Goal: Task Accomplishment & Management: Manage account settings

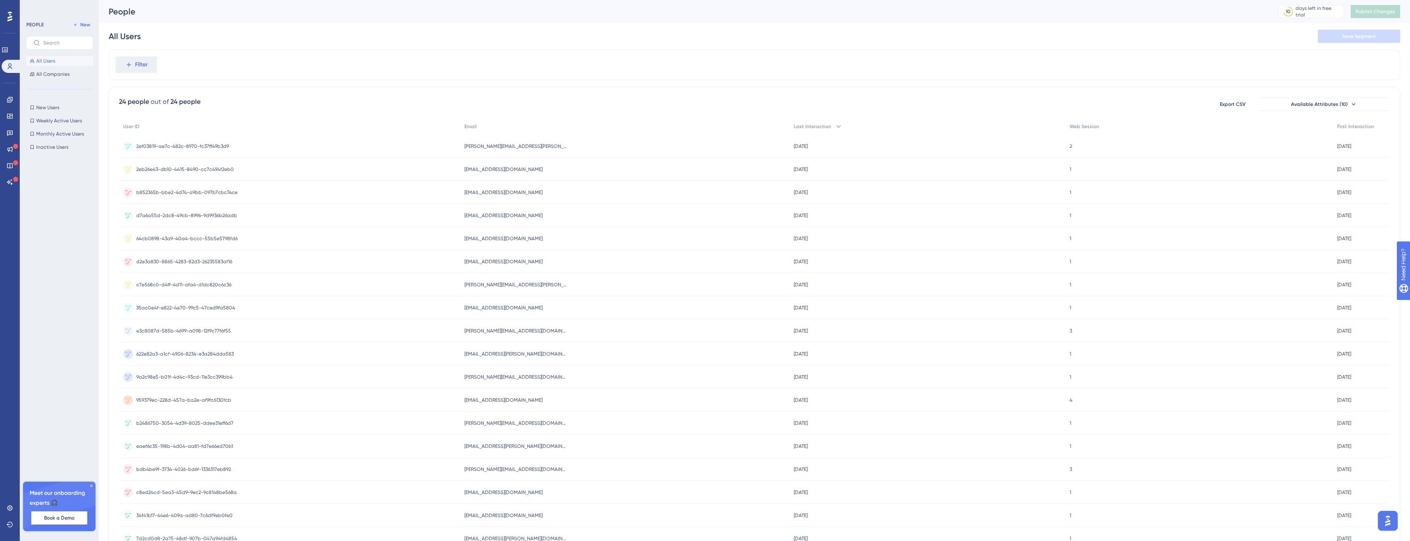
scroll to position [121, 0]
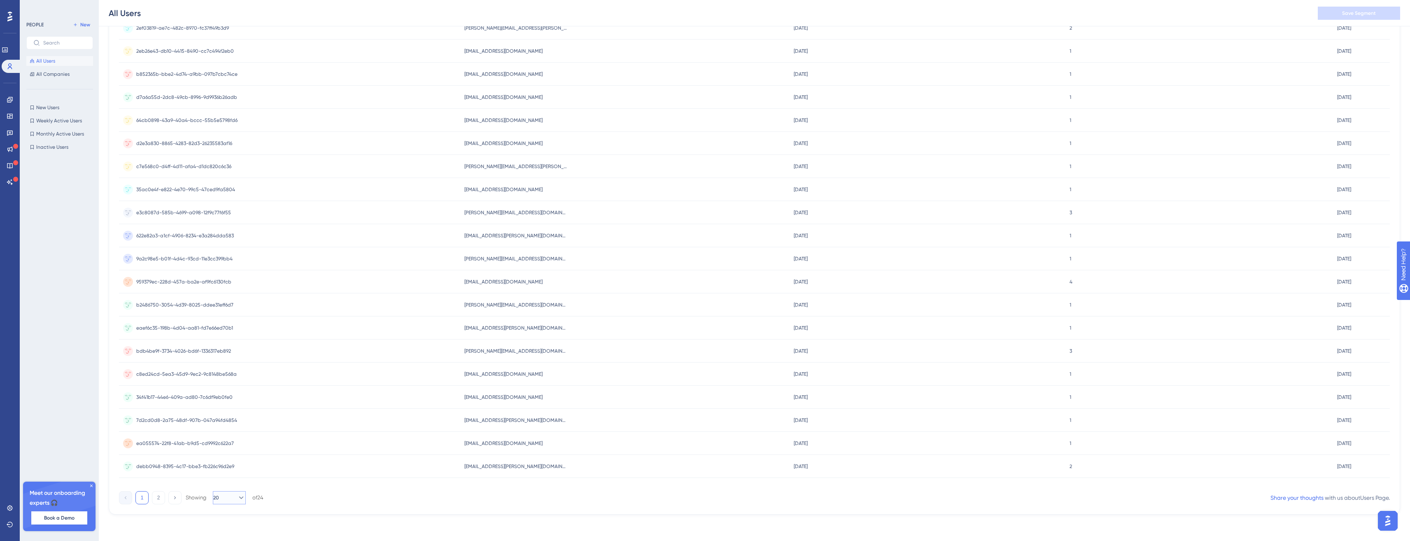
click at [235, 502] on button "20" at bounding box center [229, 497] width 33 height 13
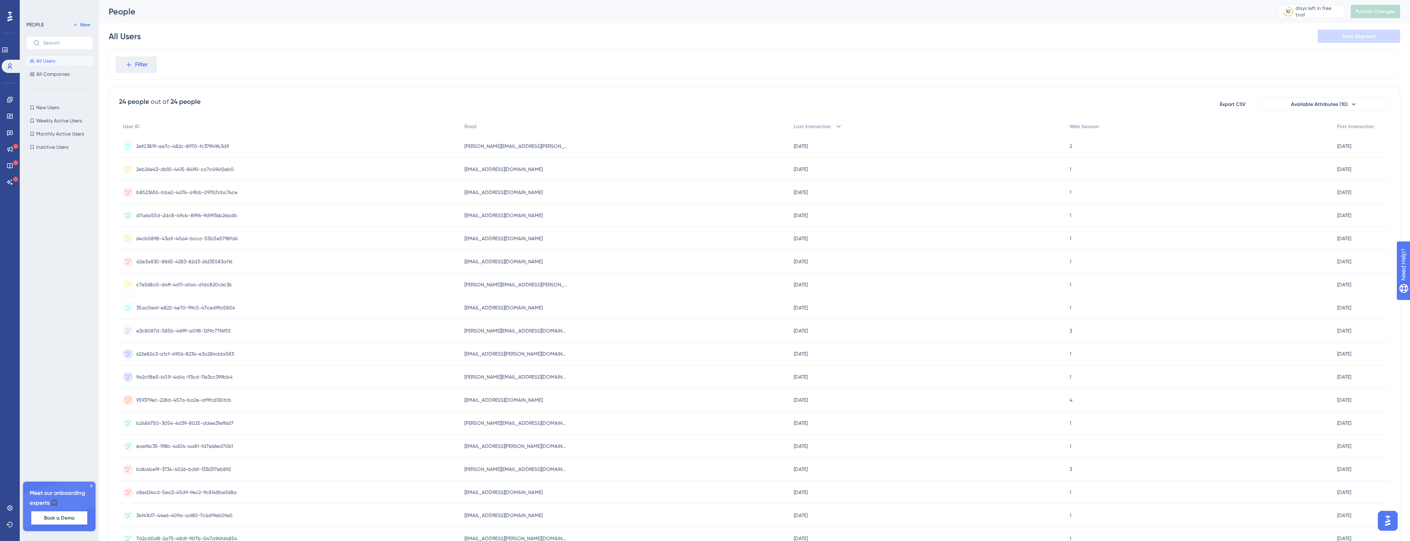
click at [188, 379] on span "50e407de-11ba-411f-bea9-aa4a7f9ca003" at bounding box center [185, 376] width 98 height 7
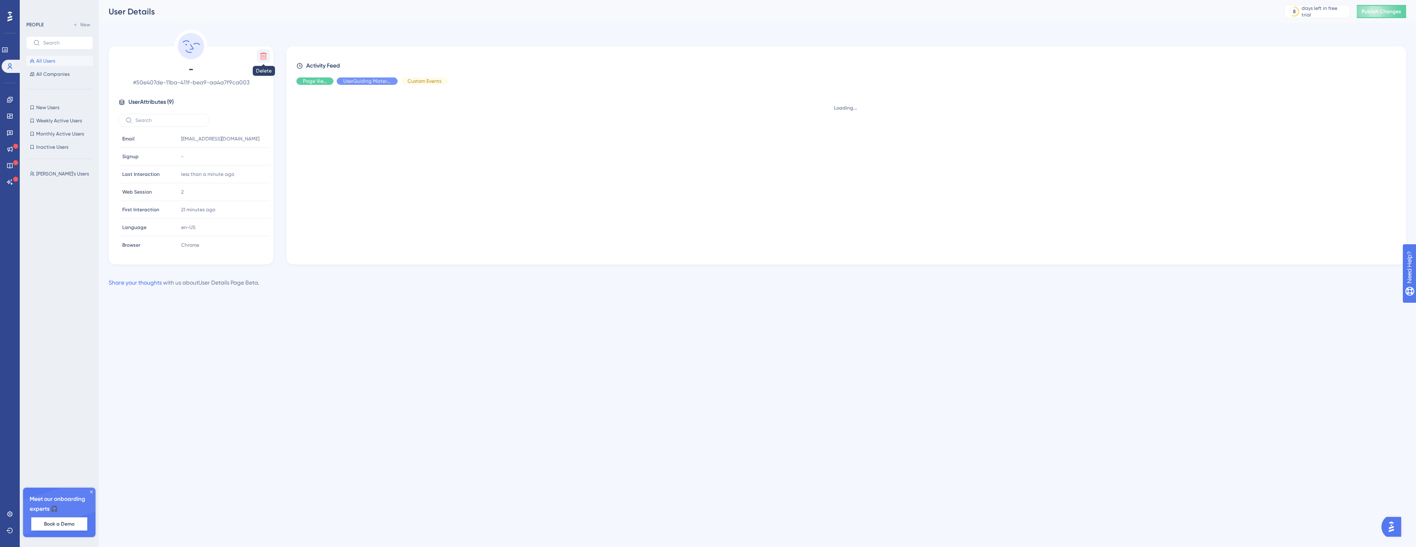
click at [263, 53] on icon at bounding box center [263, 56] width 8 height 8
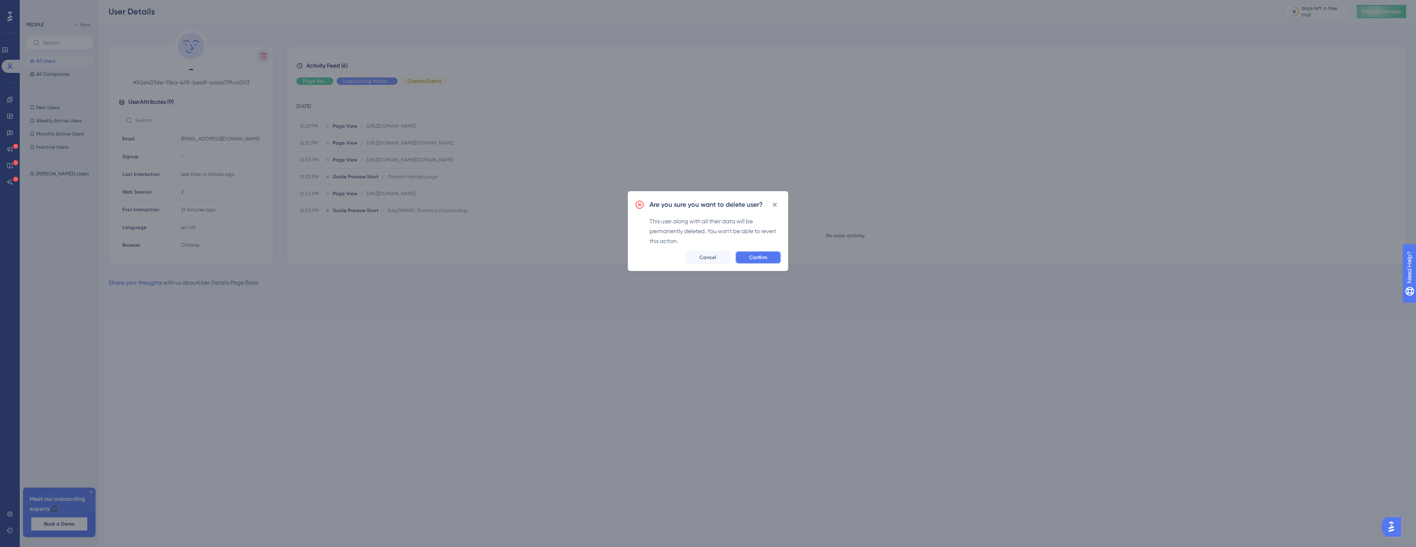
click at [775, 261] on button "Confirm" at bounding box center [758, 257] width 46 height 13
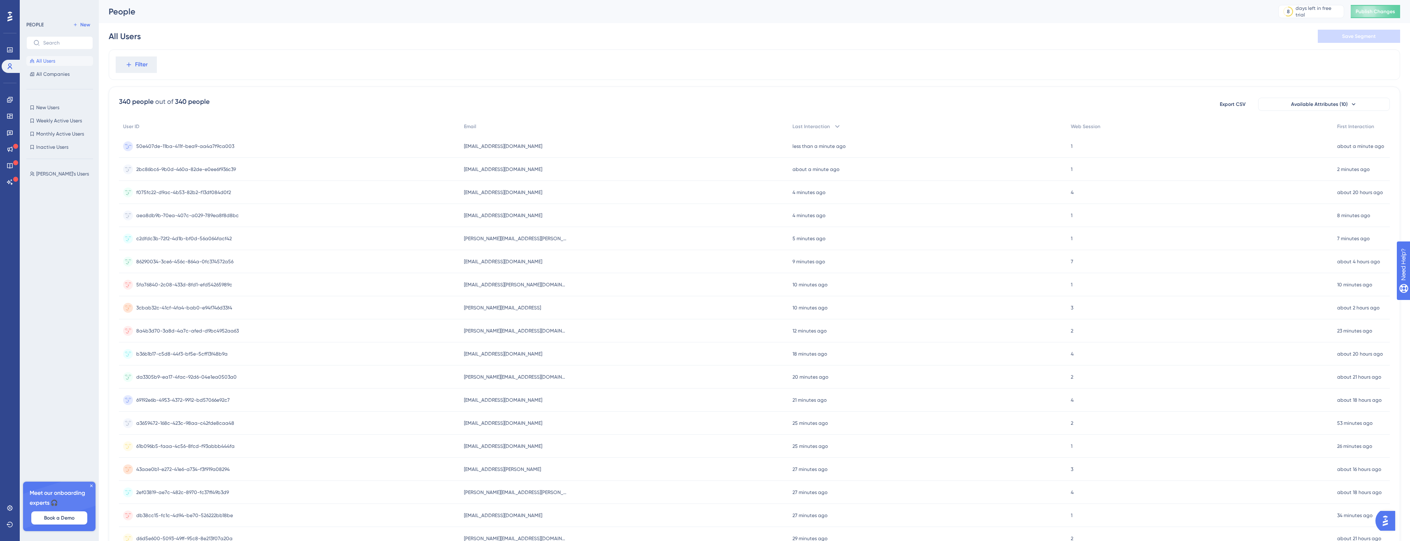
click at [207, 145] on span "50e407de-11ba-411f-bea9-aa4a7f9ca003" at bounding box center [185, 146] width 98 height 7
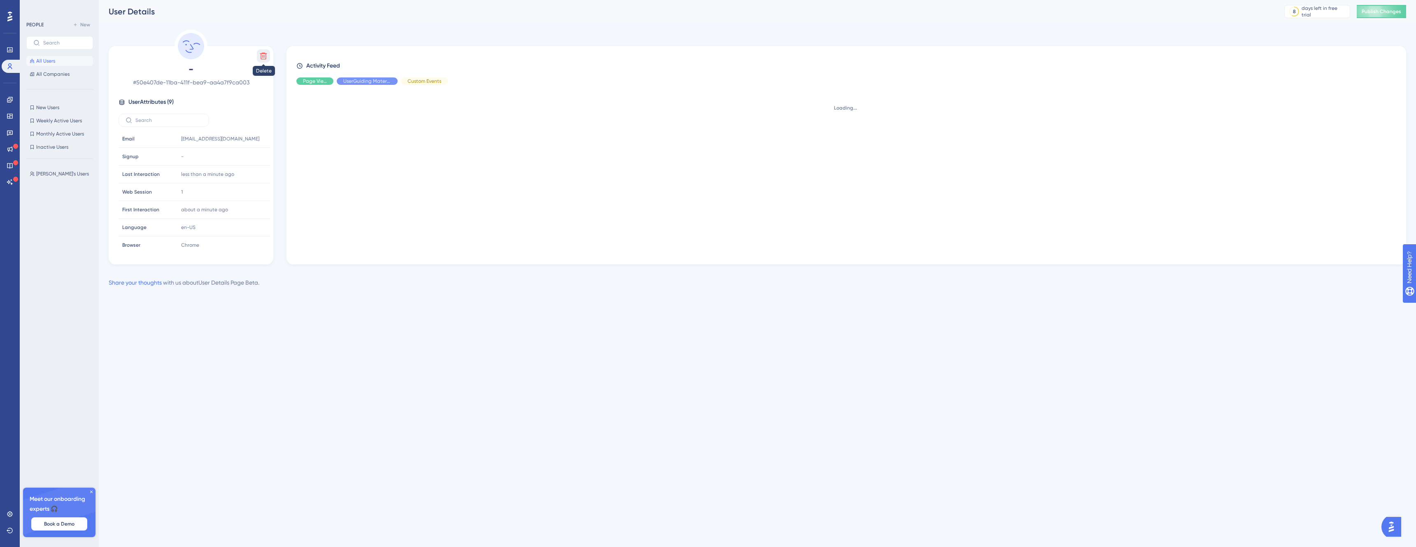
click at [265, 56] on icon at bounding box center [263, 56] width 8 height 8
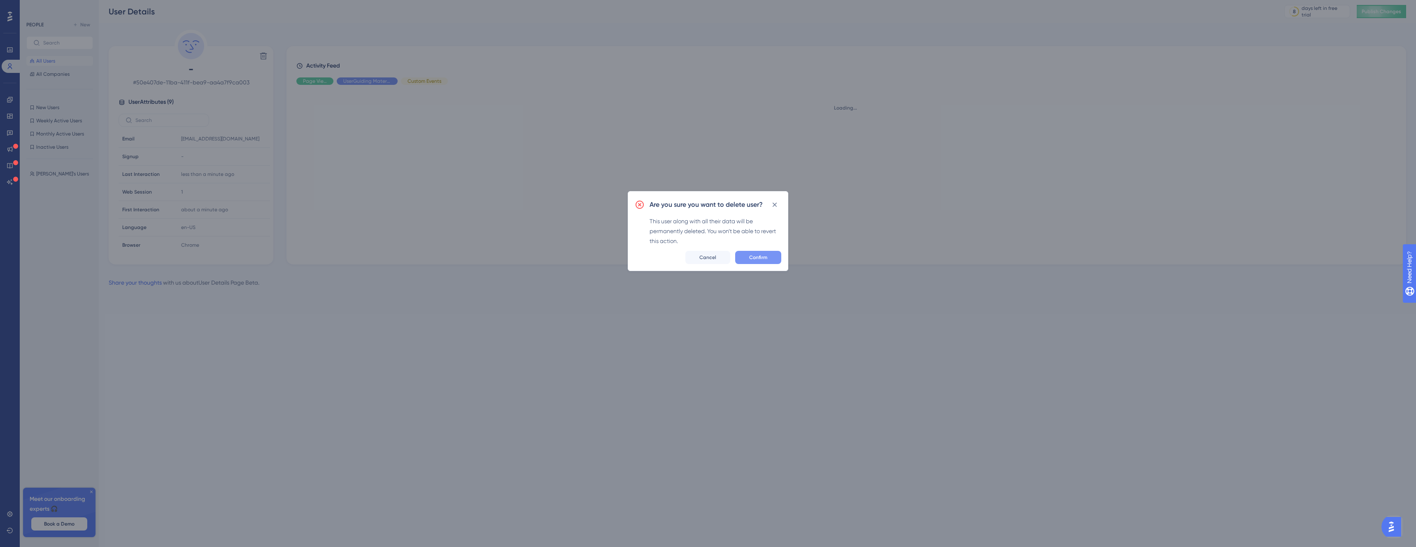
click at [781, 251] on div "Confirm Cancel" at bounding box center [708, 257] width 147 height 13
click at [779, 253] on button "Confirm" at bounding box center [758, 257] width 46 height 13
